Goal: Navigation & Orientation: Find specific page/section

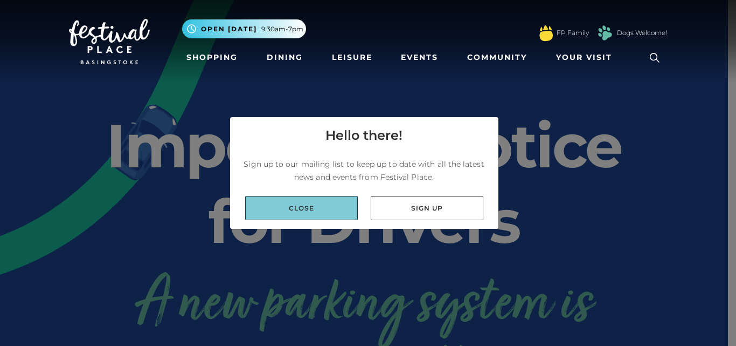
click at [349, 219] on link "Close" at bounding box center [301, 208] width 113 height 24
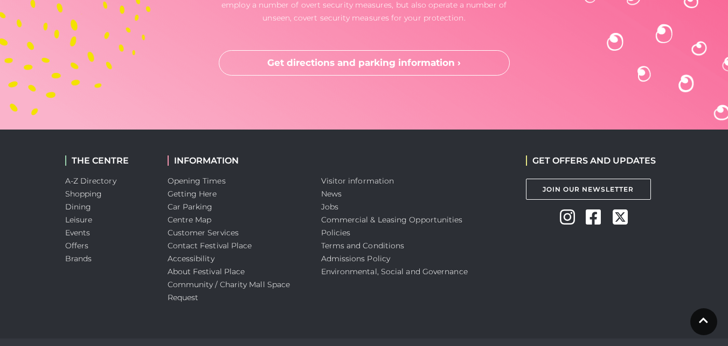
scroll to position [2968, 0]
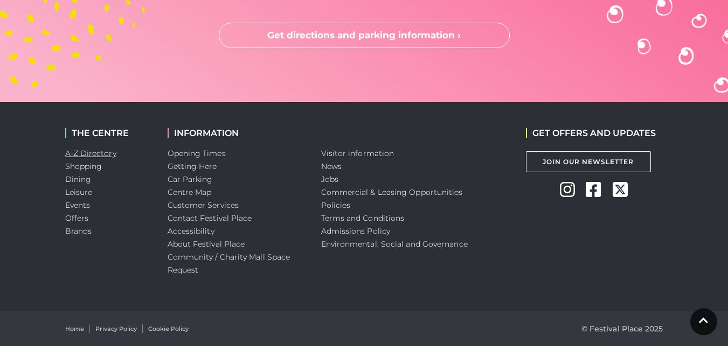
click at [96, 152] on link "A-Z Directory" at bounding box center [90, 153] width 51 height 10
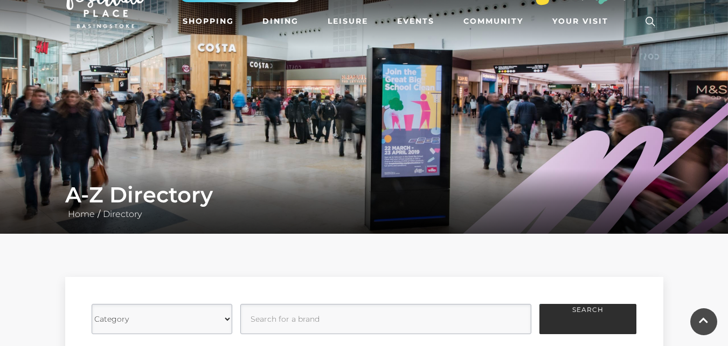
scroll to position [34, 0]
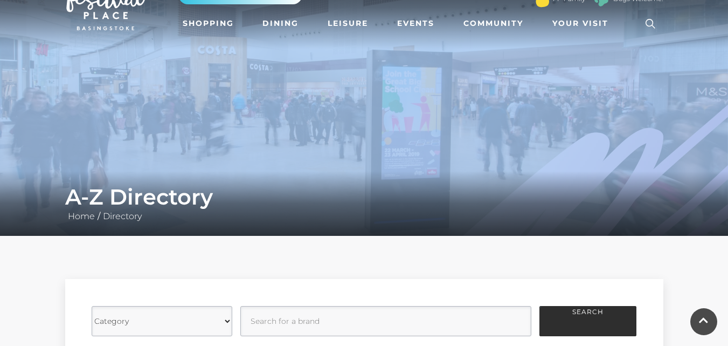
drag, startPoint x: 715, startPoint y: 51, endPoint x: 736, endPoint y: 127, distance: 78.7
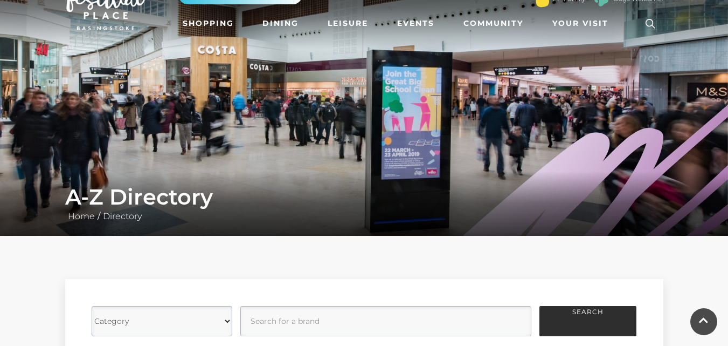
click at [694, 265] on div "Category Cafes Restaurants Fashion Services Technology Homeware Gifts, Statione…" at bounding box center [364, 332] width 728 height 192
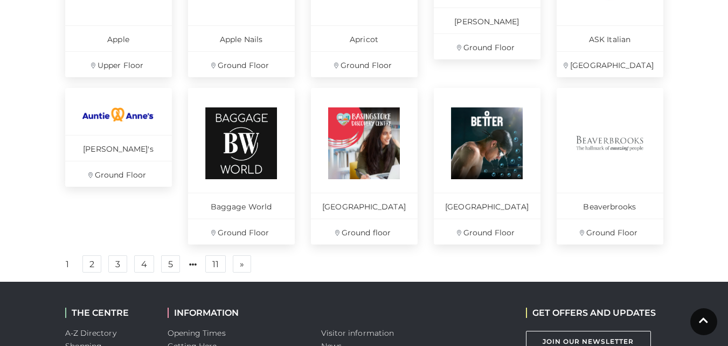
scroll to position [783, 0]
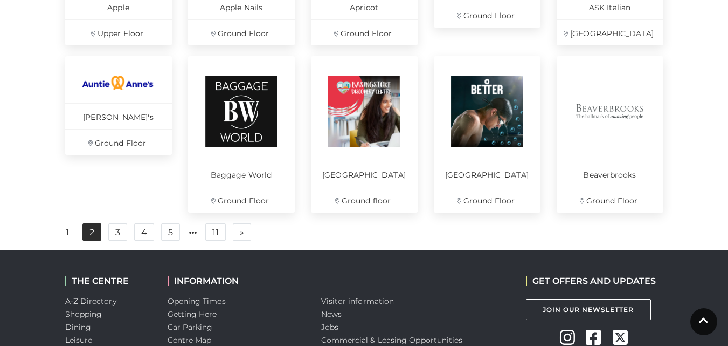
click at [88, 239] on link "2" at bounding box center [91, 231] width 19 height 17
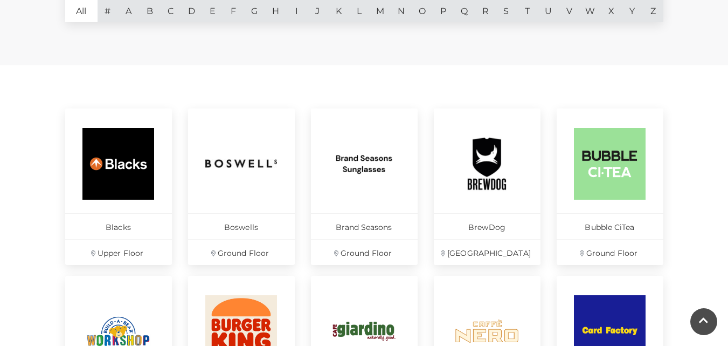
scroll to position [931, 0]
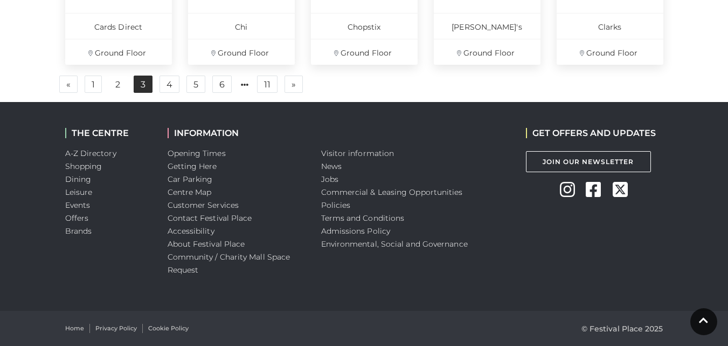
click at [140, 78] on link "3" at bounding box center [143, 83] width 19 height 17
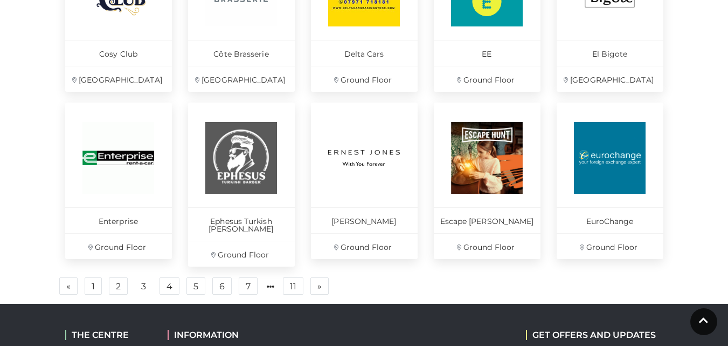
scroll to position [781, 0]
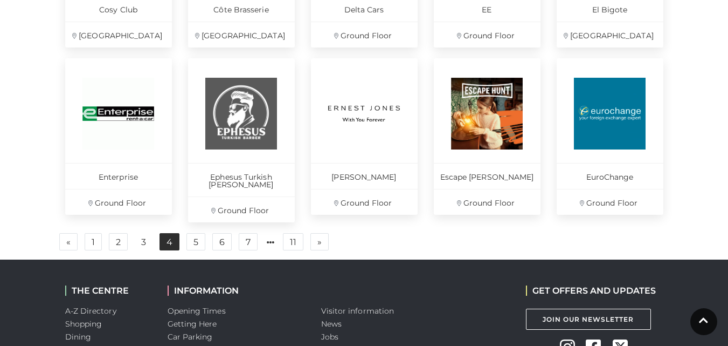
click at [168, 236] on link "4" at bounding box center [170, 241] width 20 height 17
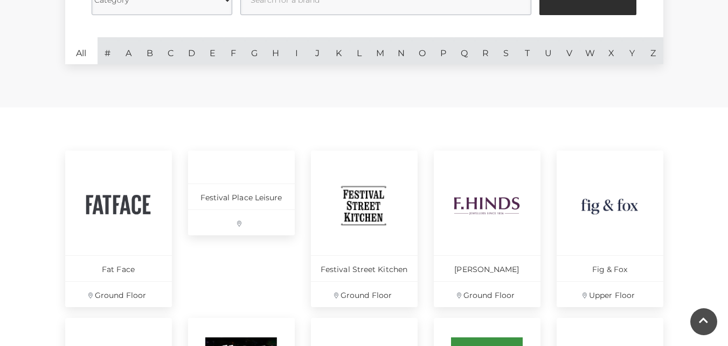
scroll to position [931, 0]
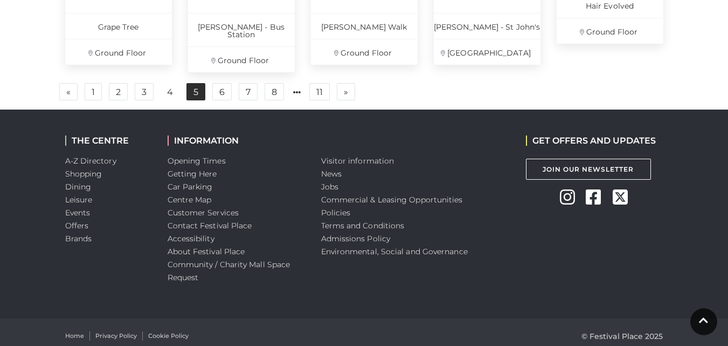
click at [202, 85] on link "5" at bounding box center [196, 91] width 19 height 17
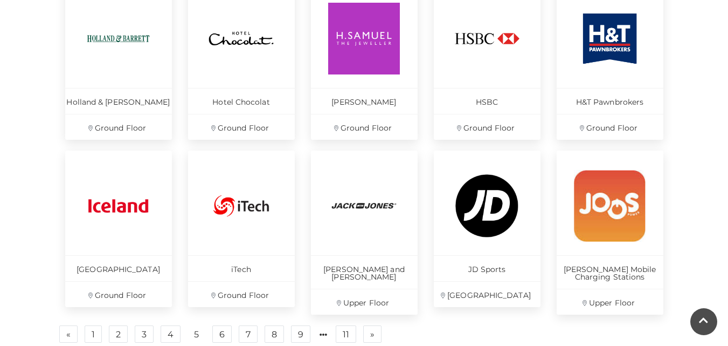
scroll to position [888, 0]
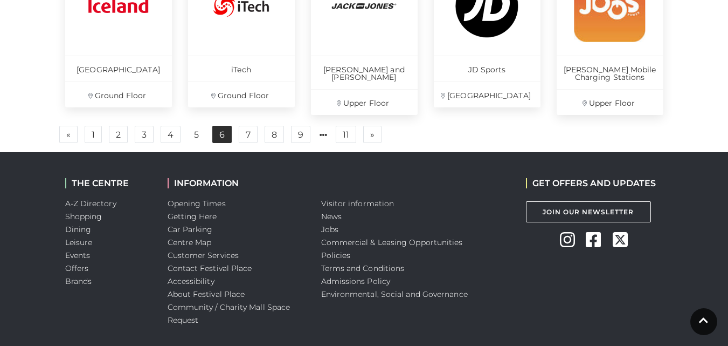
click at [223, 130] on link "6" at bounding box center [221, 134] width 19 height 17
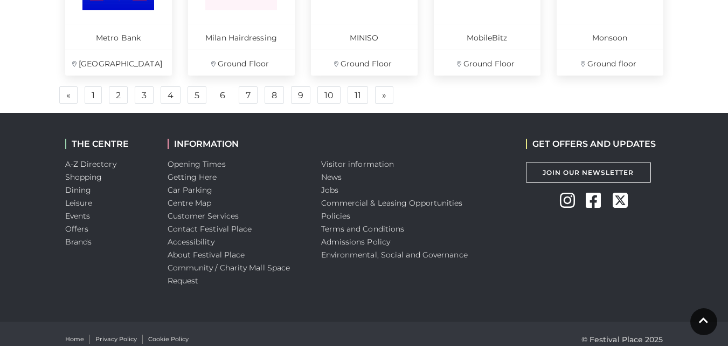
scroll to position [931, 0]
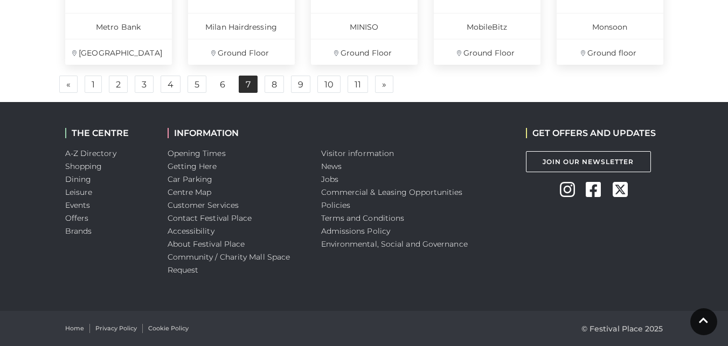
click at [254, 84] on link "7" at bounding box center [248, 83] width 19 height 17
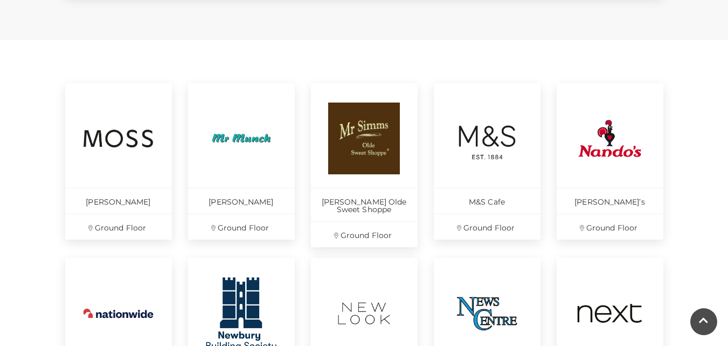
scroll to position [941, 0]
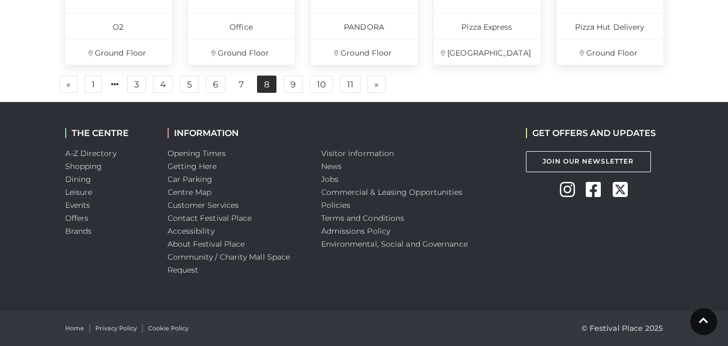
click at [264, 85] on link "8" at bounding box center [266, 83] width 19 height 17
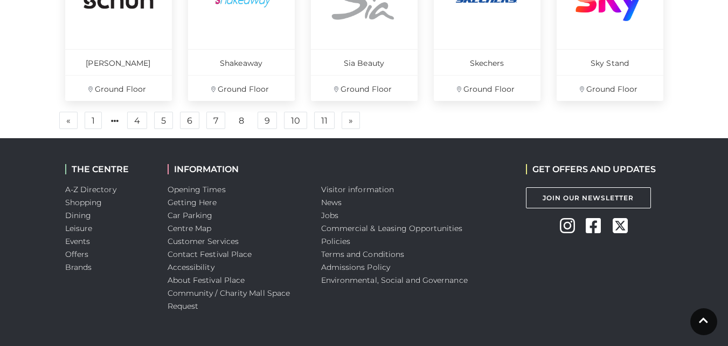
scroll to position [927, 0]
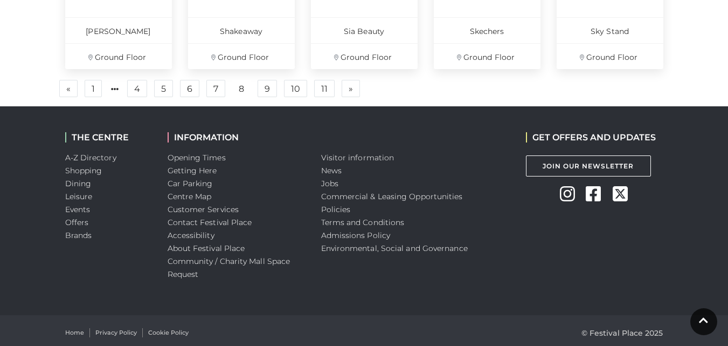
click at [270, 89] on link "9" at bounding box center [267, 88] width 19 height 17
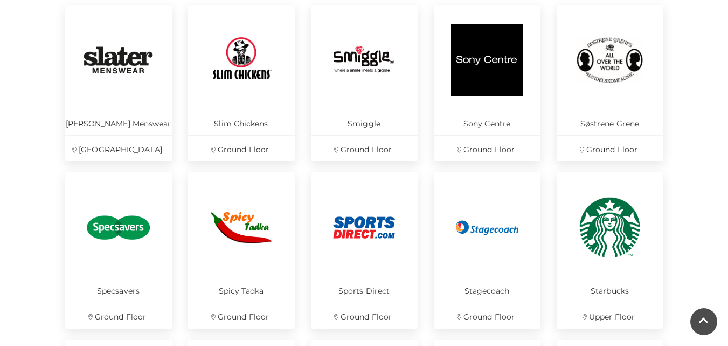
scroll to position [796, 0]
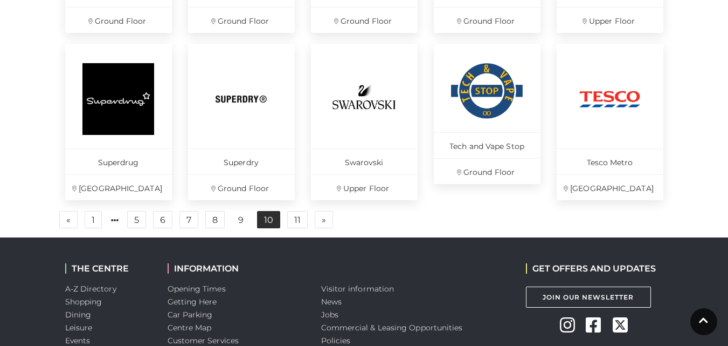
click at [270, 224] on link "10" at bounding box center [268, 219] width 23 height 17
click at [271, 224] on link "10" at bounding box center [268, 219] width 23 height 17
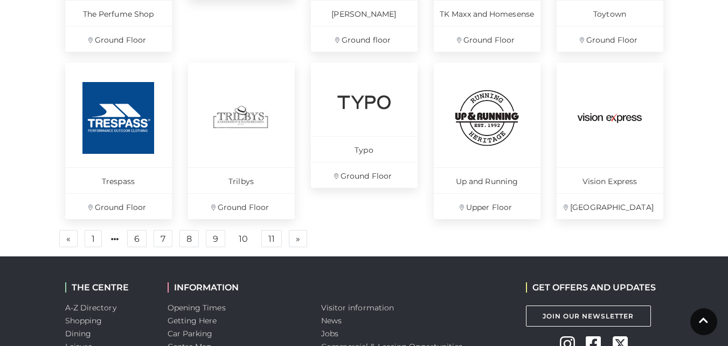
scroll to position [781, 0]
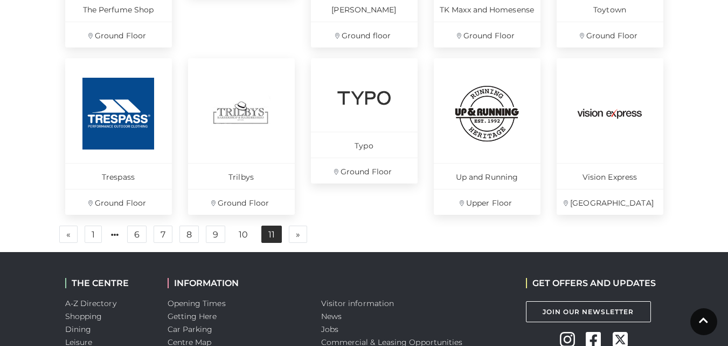
click at [268, 231] on link "11" at bounding box center [271, 233] width 20 height 17
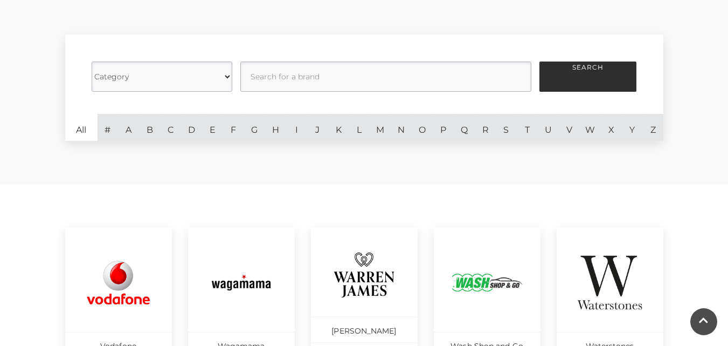
scroll to position [277, 0]
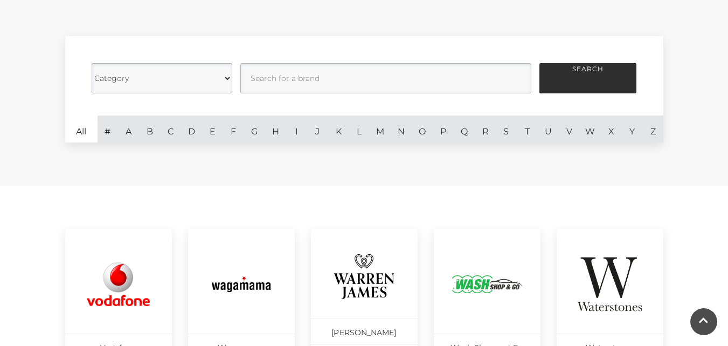
scroll to position [764, 0]
